Goal: Find specific page/section: Find specific page/section

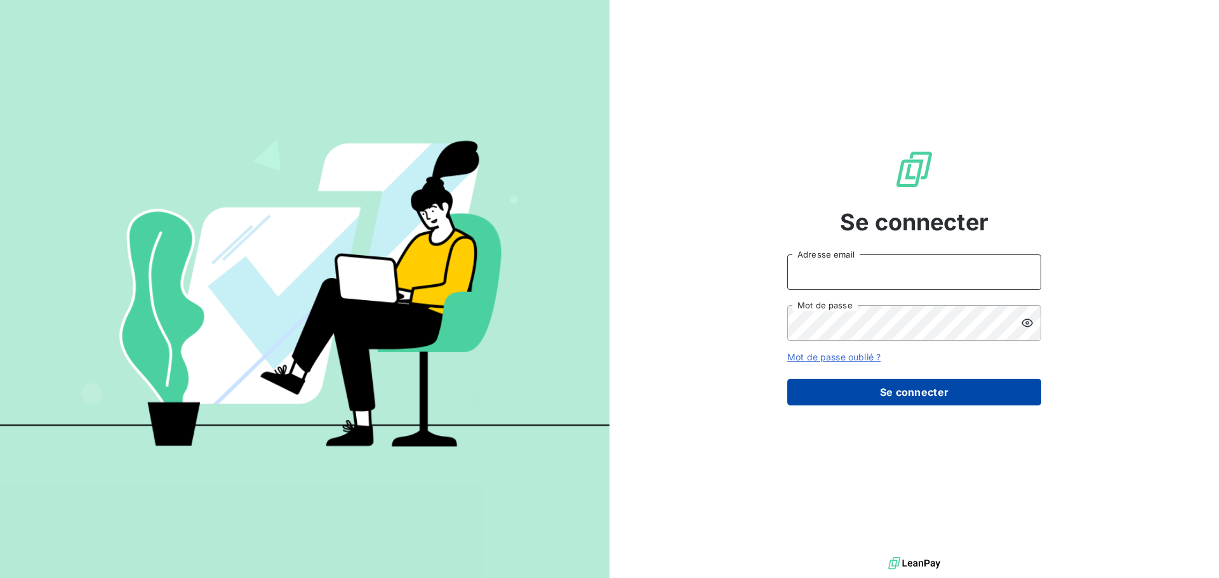
type input "[EMAIL_ADDRESS][DOMAIN_NAME]"
click at [925, 390] on button "Se connecter" at bounding box center [914, 392] width 254 height 27
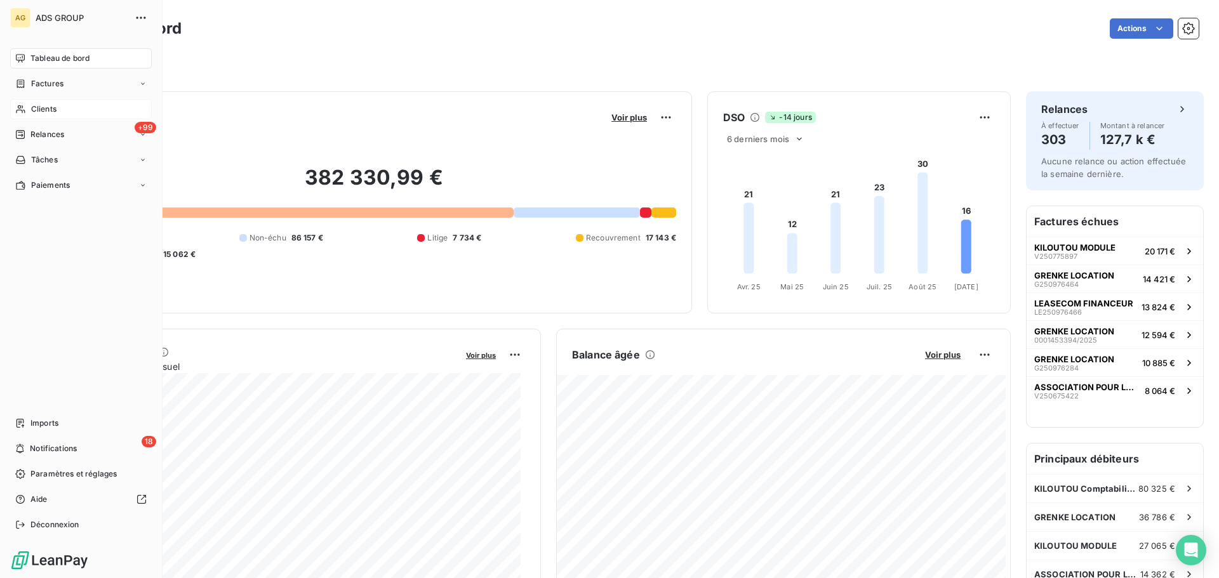
click at [26, 108] on div "Clients" at bounding box center [81, 109] width 142 height 20
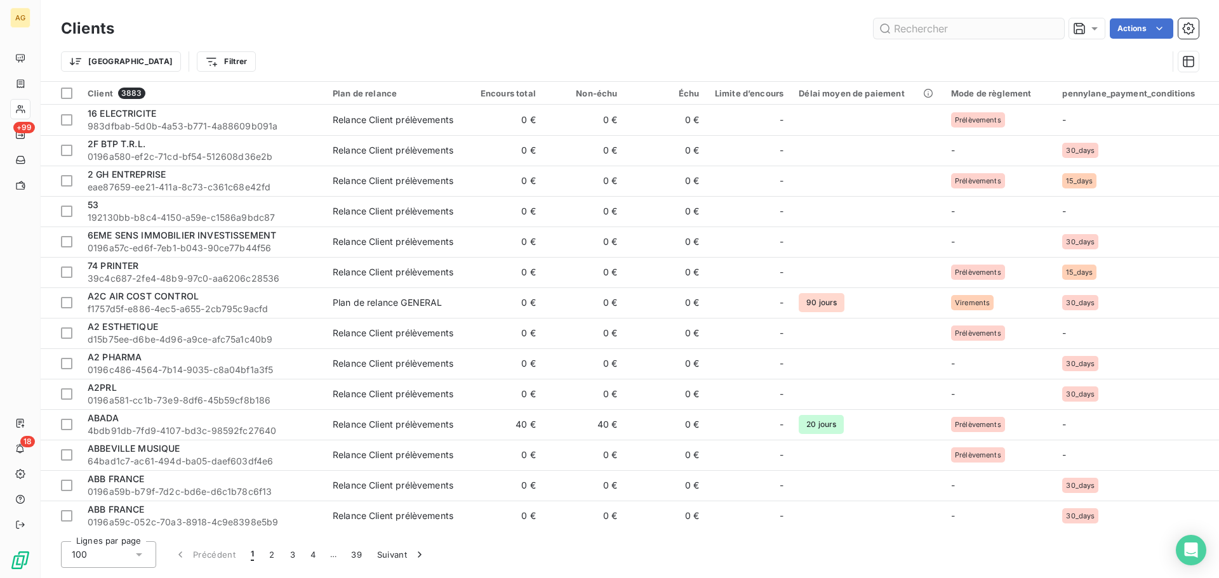
click at [902, 30] on input "text" at bounding box center [969, 28] width 190 height 20
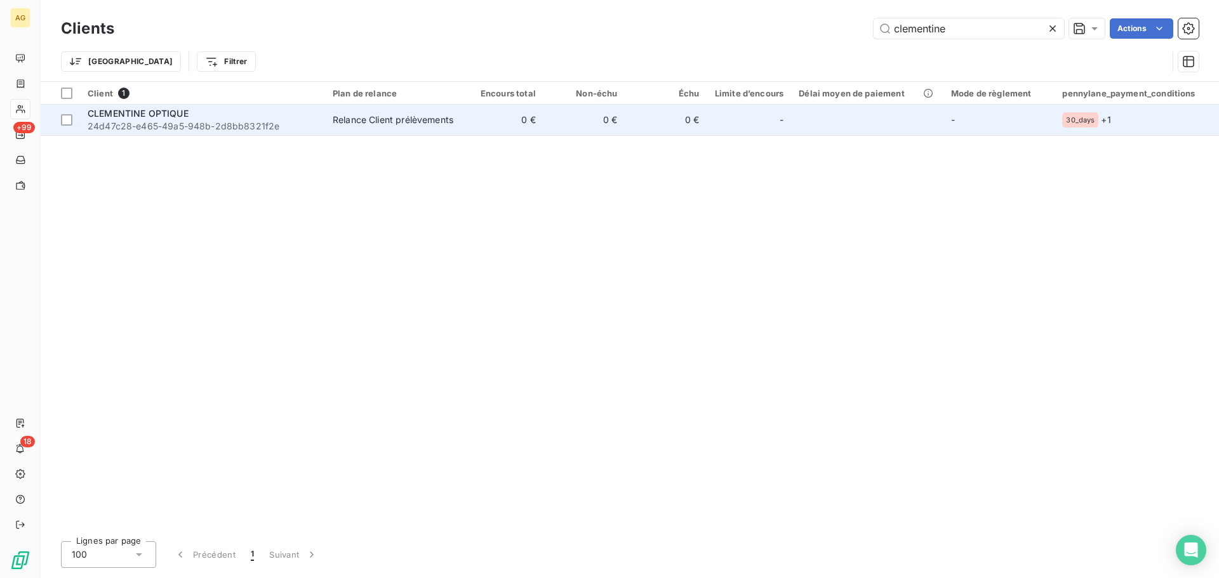
type input "clementine"
click at [206, 110] on div "CLEMENTINE OPTIQUE" at bounding box center [203, 113] width 230 height 13
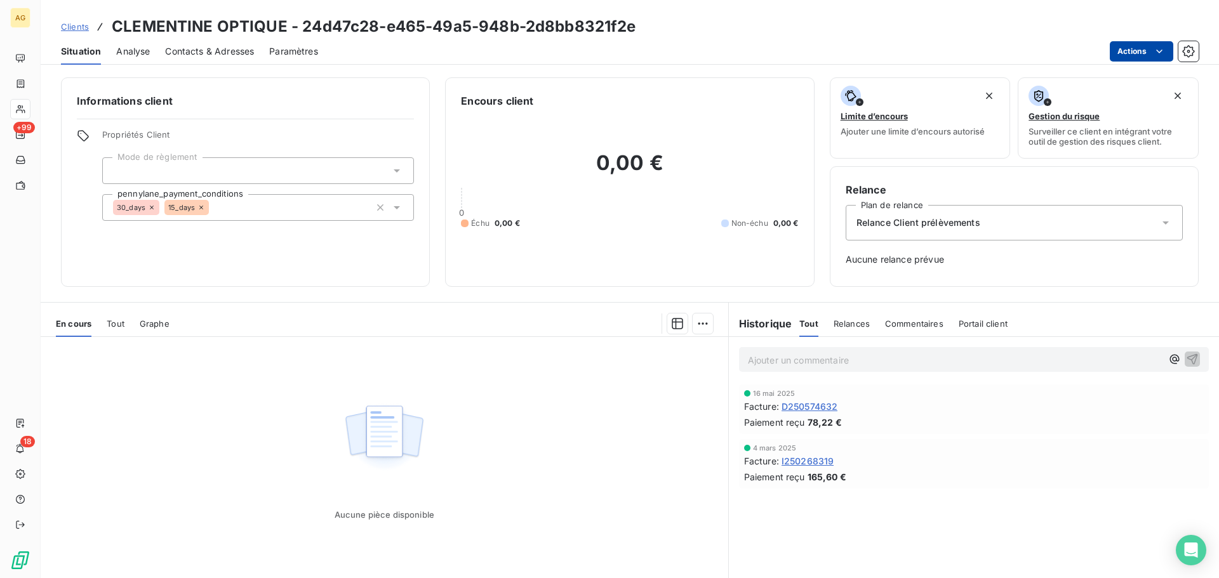
click at [1144, 47] on html "AG +99 18 Clients CLEMENTINE OPTIQUE - 24d47c28-e465-49a5-948b-2d8bb8321f2e Sit…" at bounding box center [609, 289] width 1219 height 578
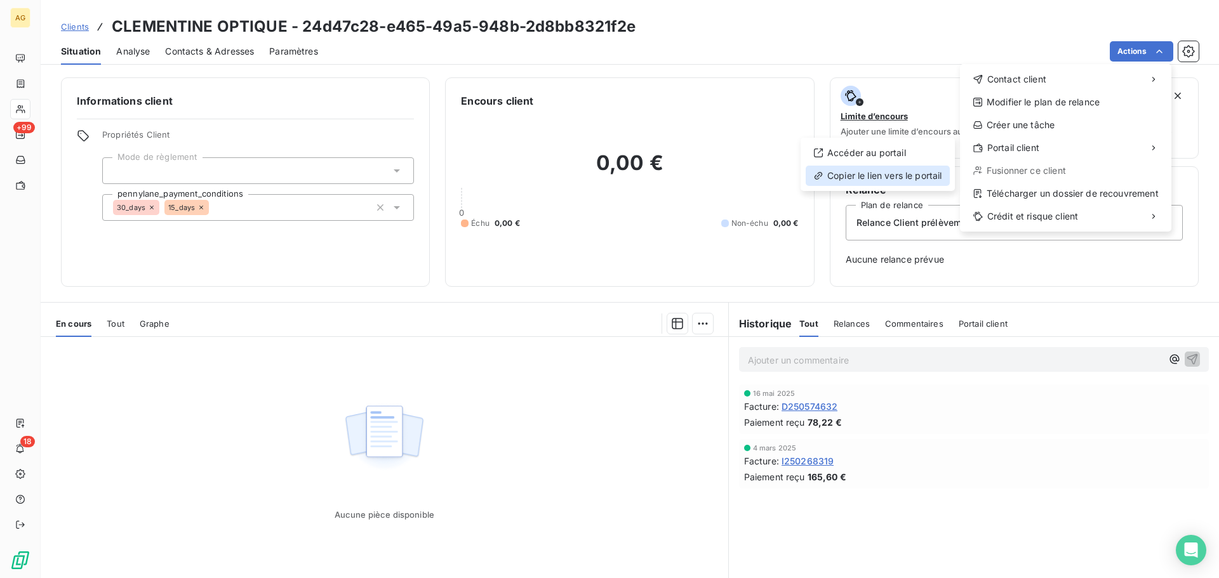
drag, startPoint x: 902, startPoint y: 177, endPoint x: 809, endPoint y: 185, distance: 93.8
click at [902, 177] on div "Copier le lien vers le portail" at bounding box center [878, 176] width 144 height 20
